Goal: Find contact information: Find contact information

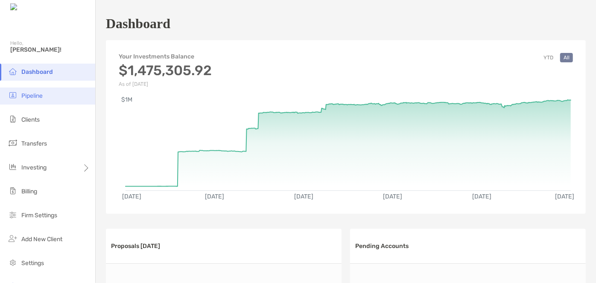
click at [41, 90] on li "Pipeline" at bounding box center [47, 95] width 95 height 17
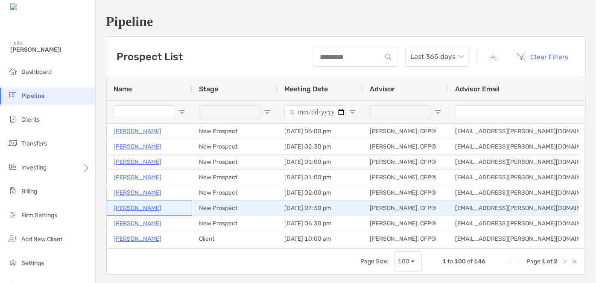
click at [121, 207] on p "[PERSON_NAME]" at bounding box center [138, 208] width 48 height 11
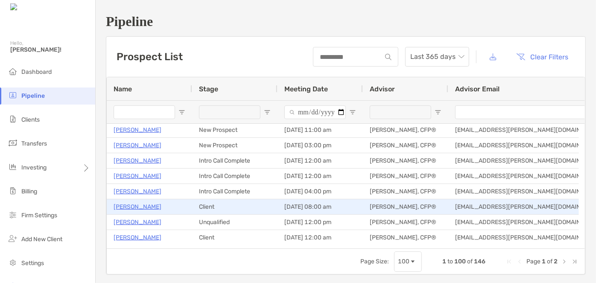
scroll to position [194, 0]
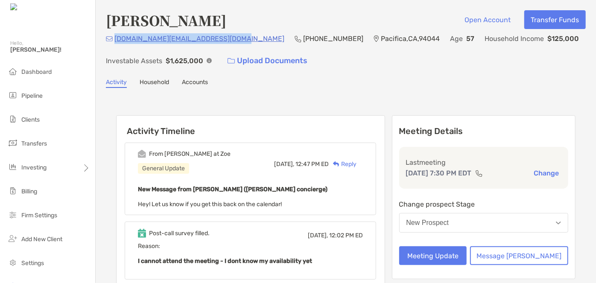
drag, startPoint x: 228, startPoint y: 37, endPoint x: 114, endPoint y: 40, distance: 114.0
click at [114, 40] on div "[DOMAIN_NAME][EMAIL_ADDRESS][DOMAIN_NAME] (650) 501-[GEOGRAPHIC_DATA] Age [DEMO…" at bounding box center [346, 51] width 480 height 37
copy p "[DOMAIN_NAME][EMAIL_ADDRESS][DOMAIN_NAME]"
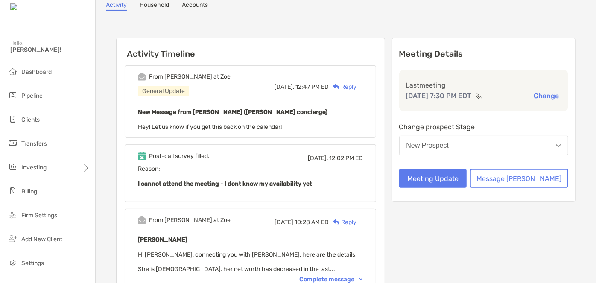
scroll to position [155, 0]
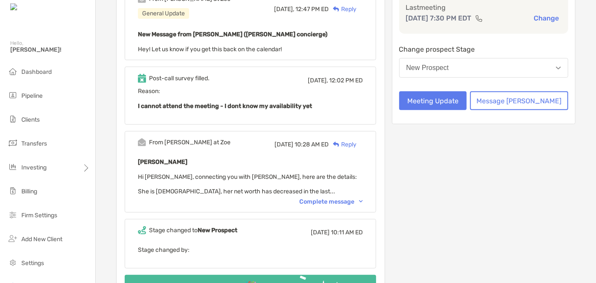
click at [324, 205] on div "From [PERSON_NAME] at [PERSON_NAME][DATE] 10:28 AM ED Reply [PERSON_NAME] Hi [P…" at bounding box center [250, 172] width 251 height 82
click at [322, 199] on div "Complete message" at bounding box center [331, 201] width 64 height 7
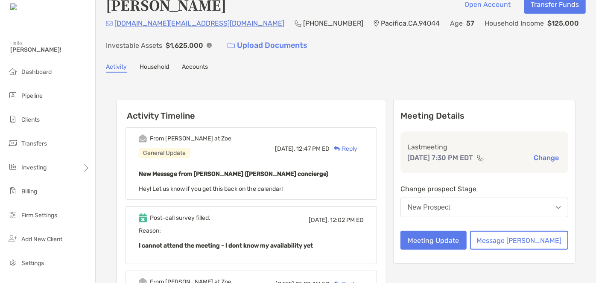
scroll to position [0, 0]
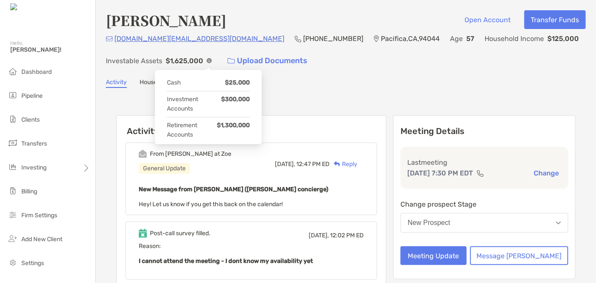
click at [210, 61] on img at bounding box center [209, 60] width 5 height 5
